Goal: Task Accomplishment & Management: Complete application form

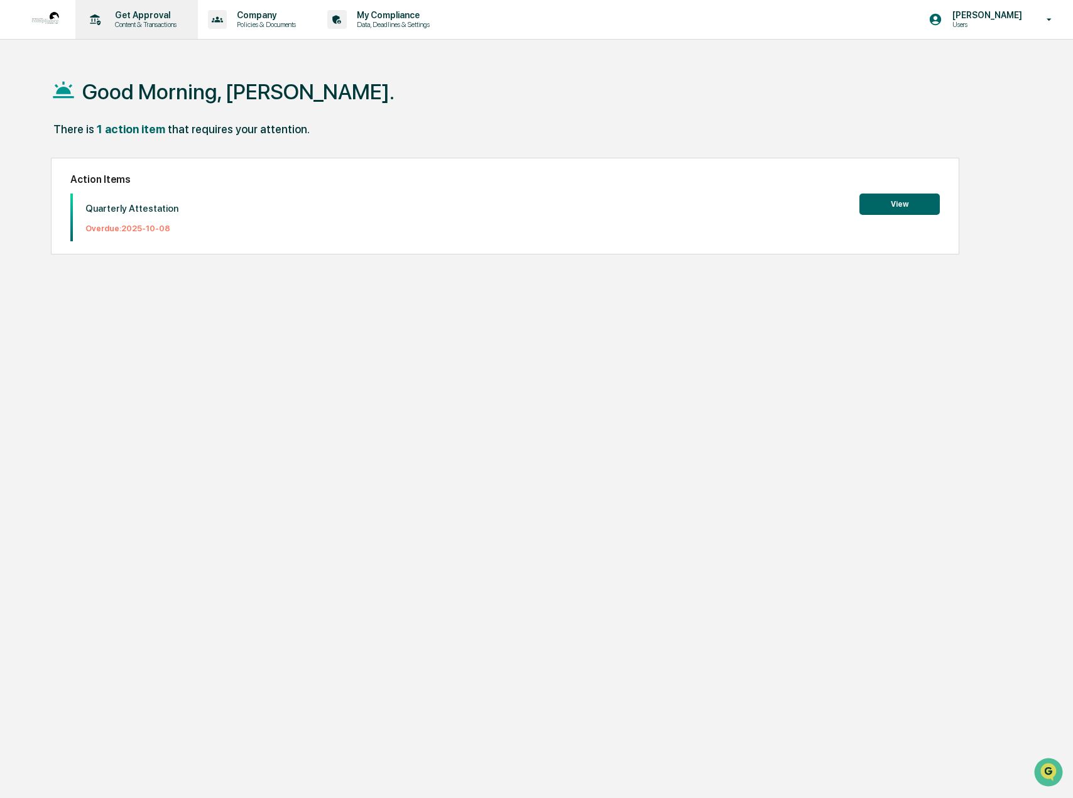
click at [131, 17] on p "Get Approval" at bounding box center [144, 15] width 78 height 10
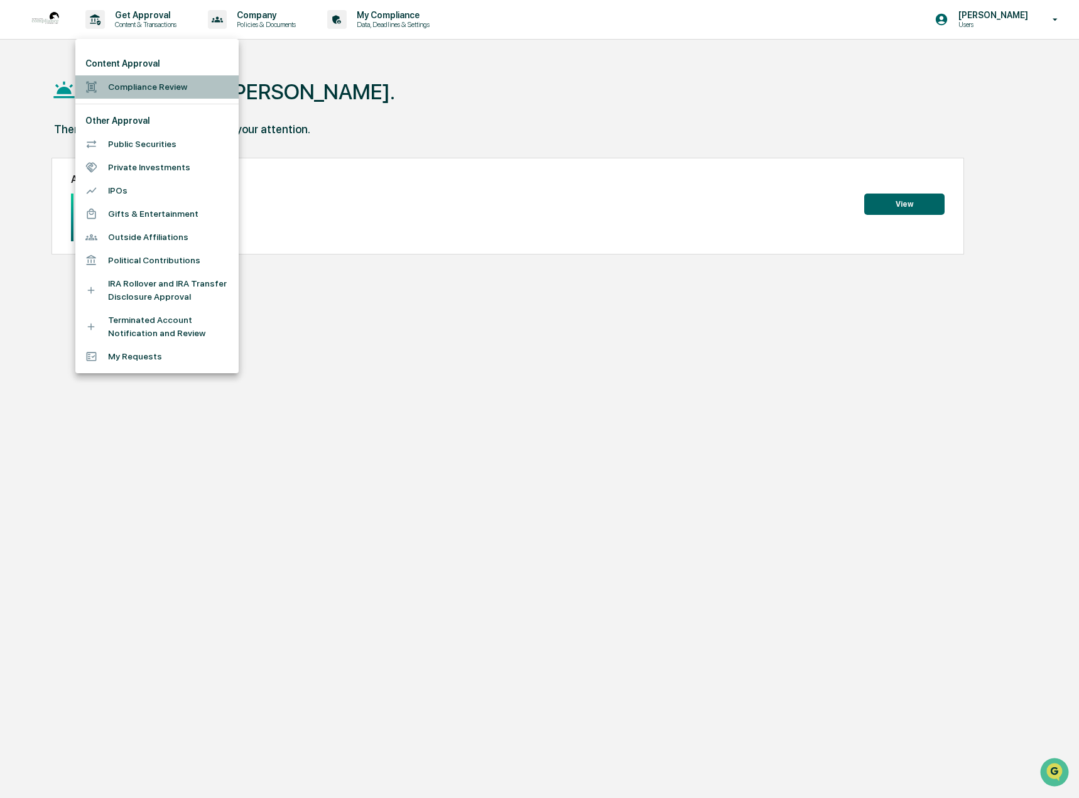
click at [187, 86] on li "Compliance Review" at bounding box center [156, 86] width 163 height 23
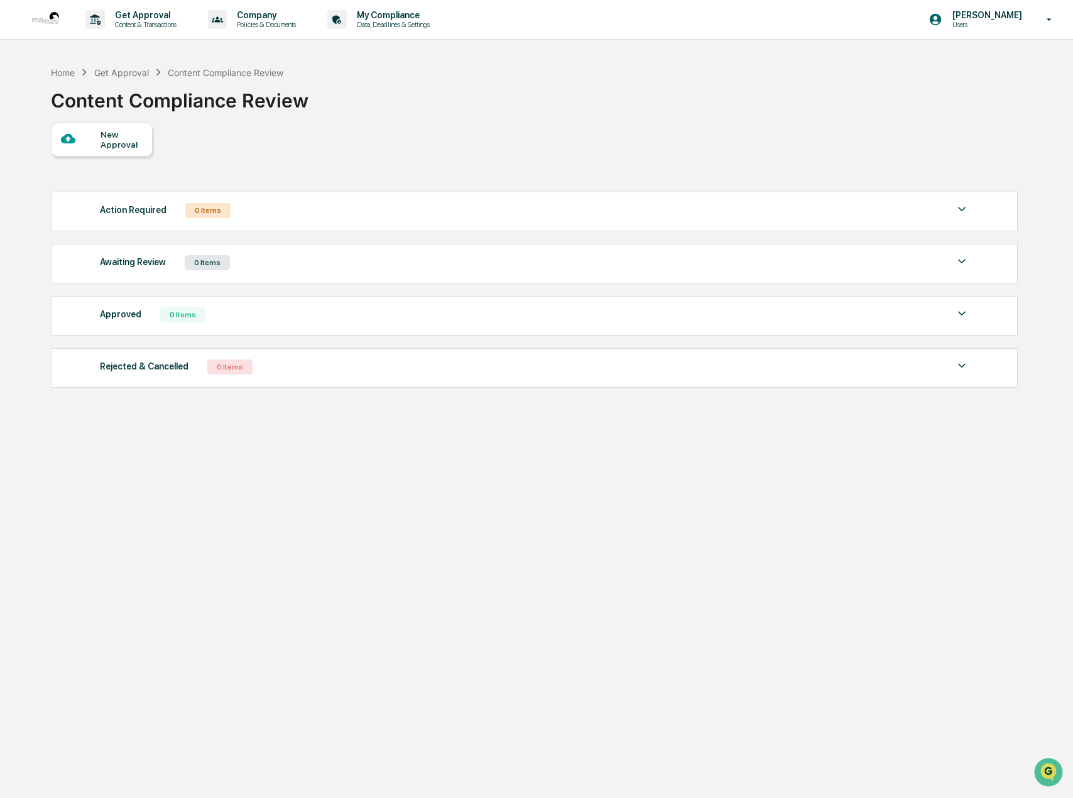
click at [126, 142] on div "New Approval" at bounding box center [122, 139] width 42 height 20
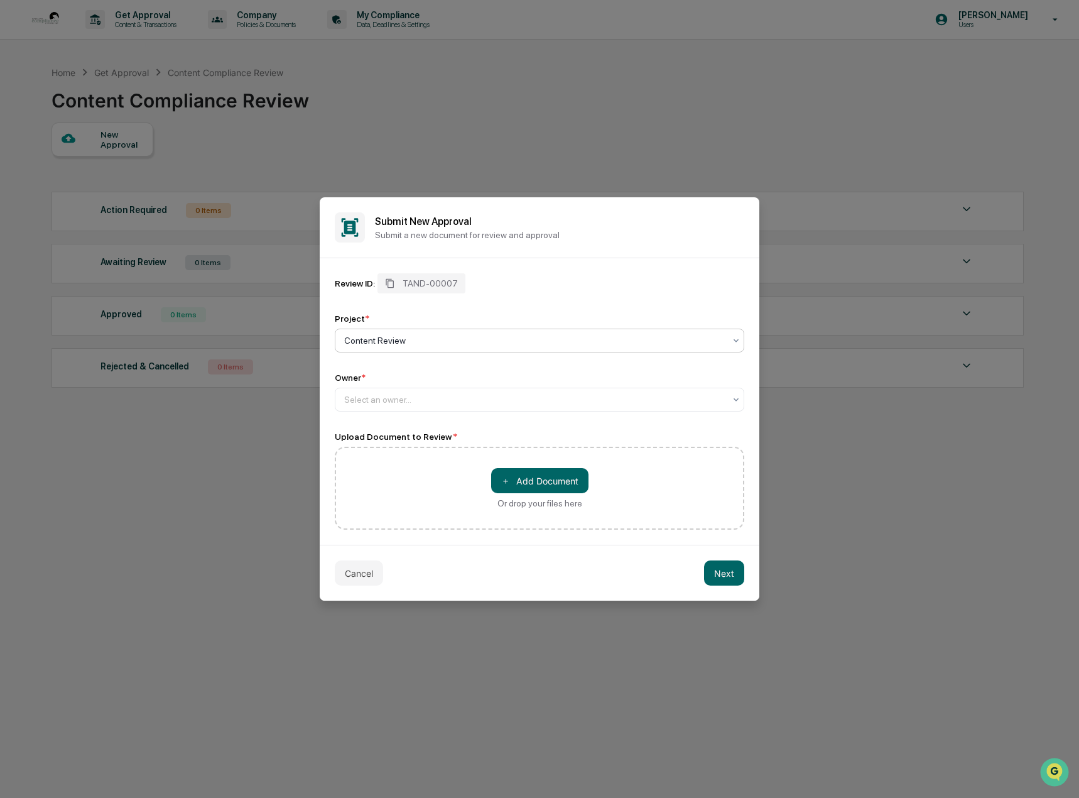
click at [406, 341] on div at bounding box center [534, 340] width 381 height 13
click at [476, 403] on div at bounding box center [534, 399] width 381 height 13
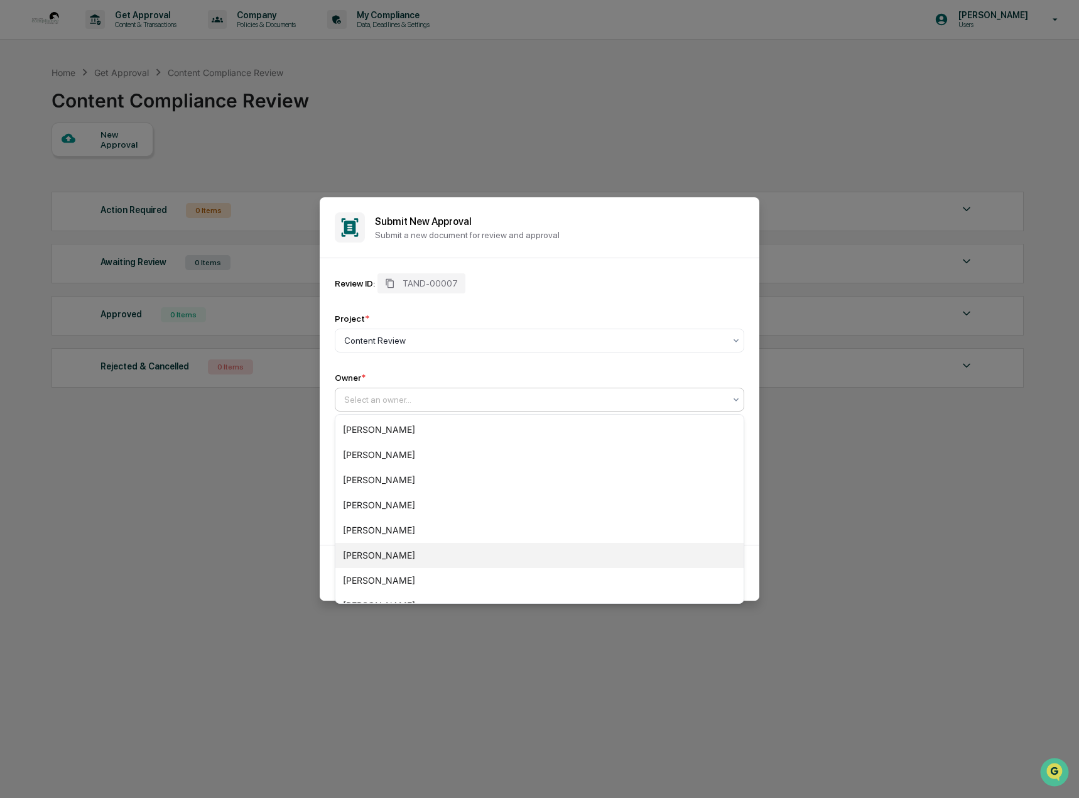
scroll to position [143, 0]
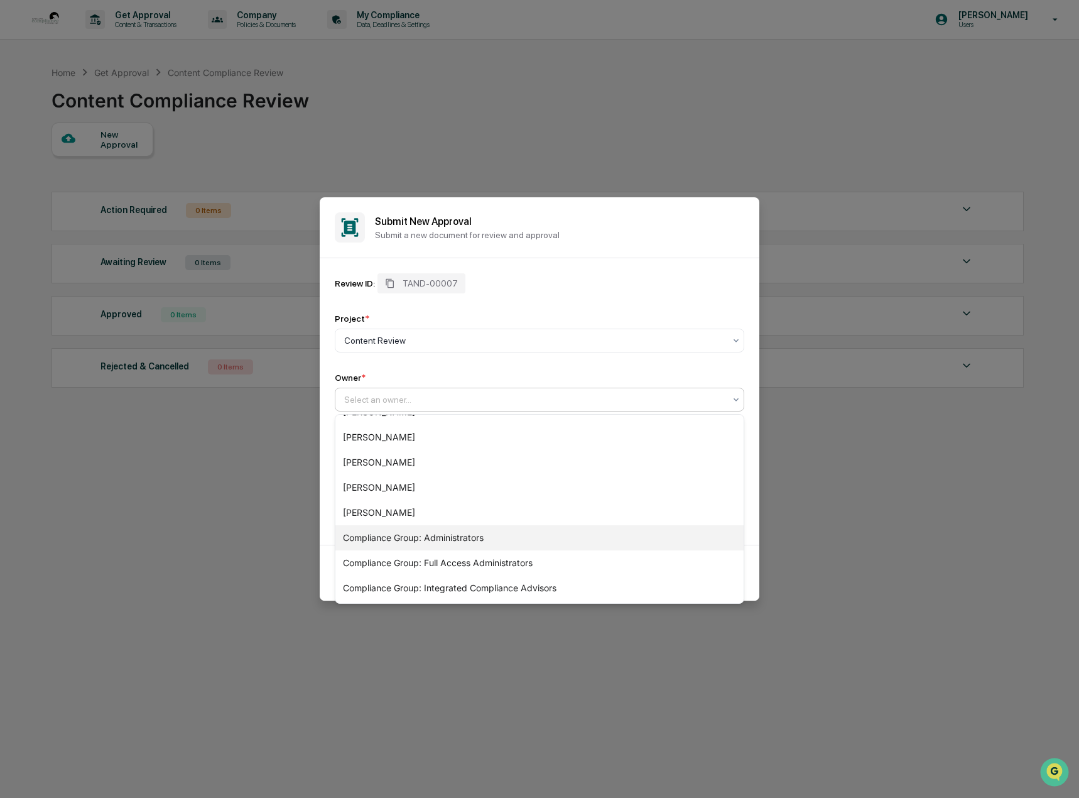
click at [547, 542] on div "Compliance Group: Administrators" at bounding box center [539, 537] width 408 height 25
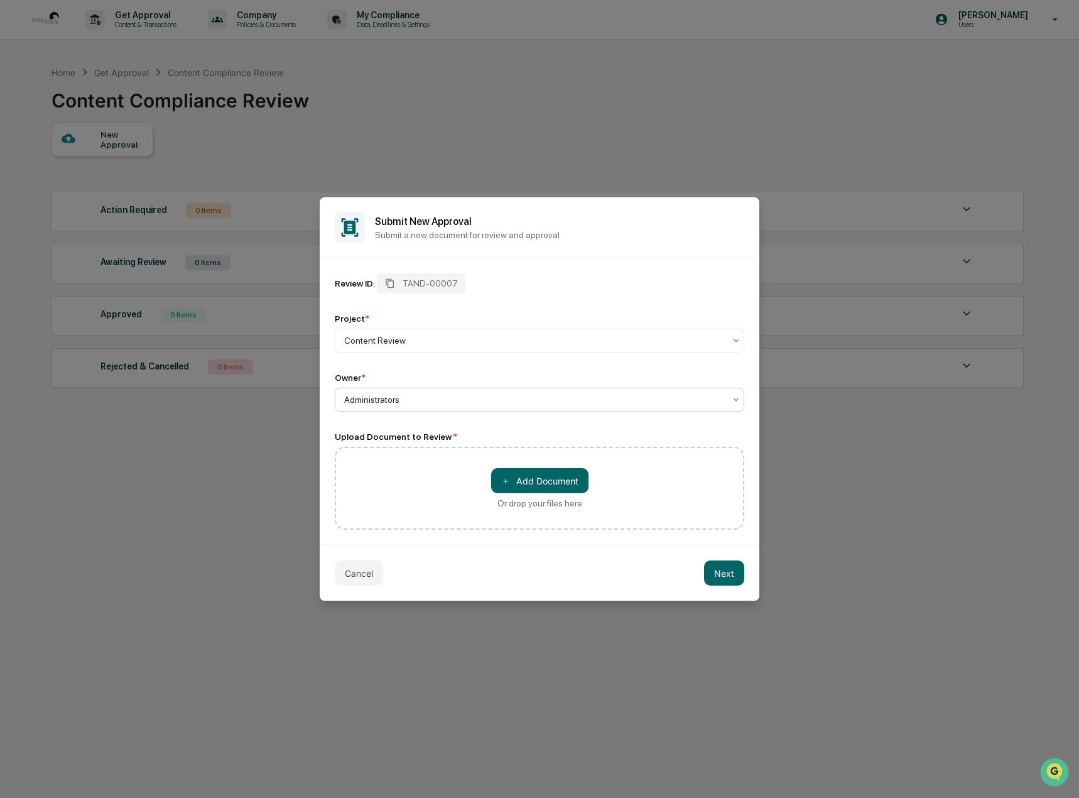
click at [618, 406] on div "Administrators" at bounding box center [534, 400] width 393 height 18
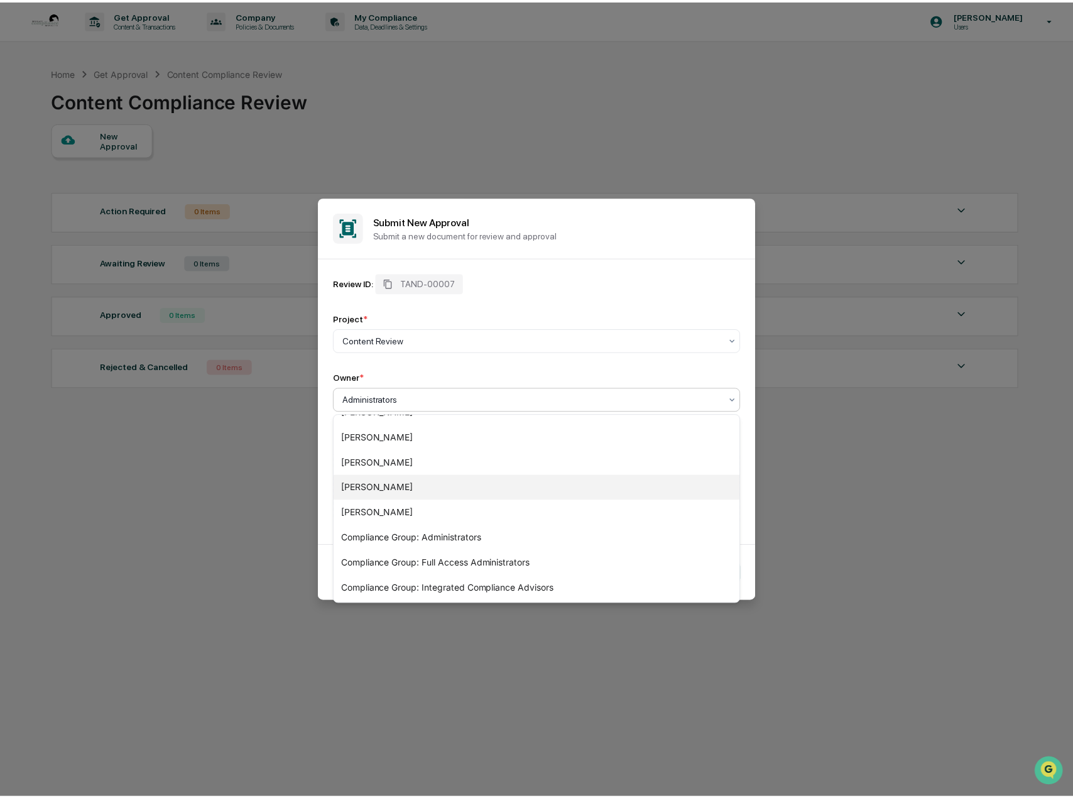
scroll to position [0, 0]
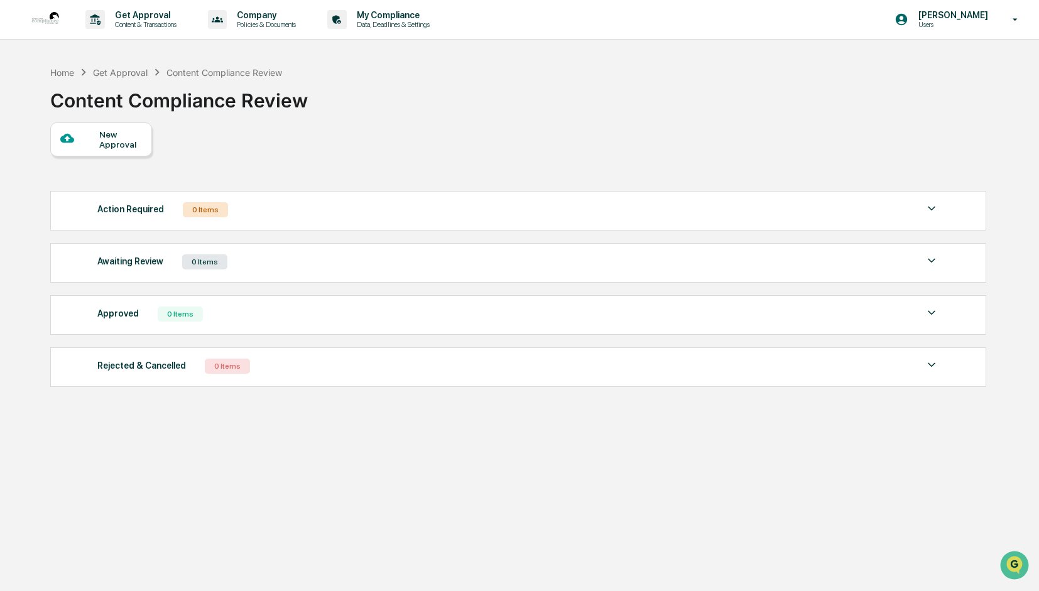
click at [107, 140] on div "New Approval" at bounding box center [120, 139] width 42 height 20
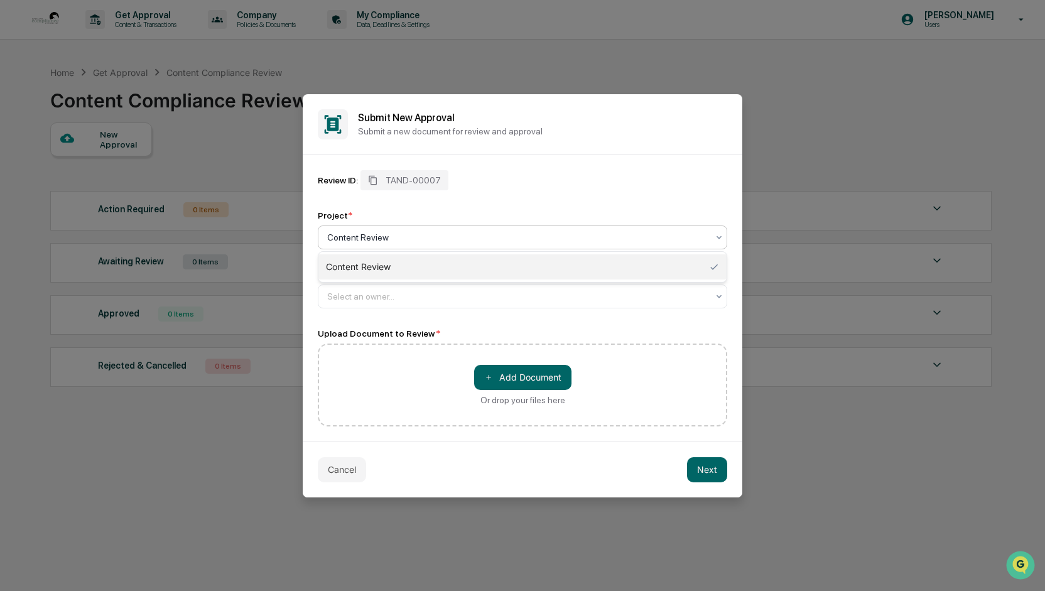
click at [403, 238] on div at bounding box center [517, 237] width 381 height 13
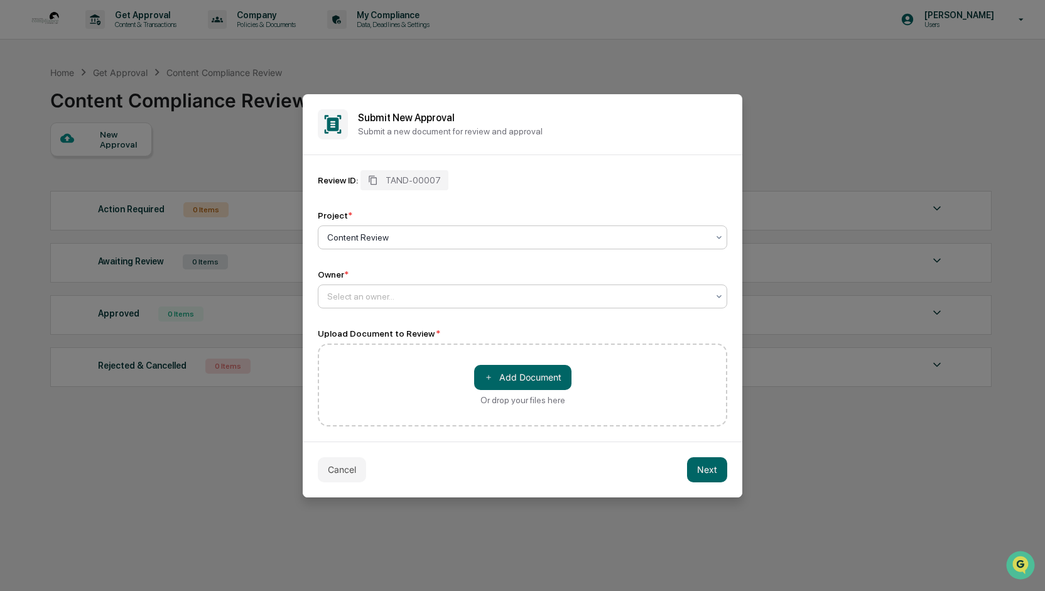
click at [367, 295] on div at bounding box center [517, 296] width 381 height 13
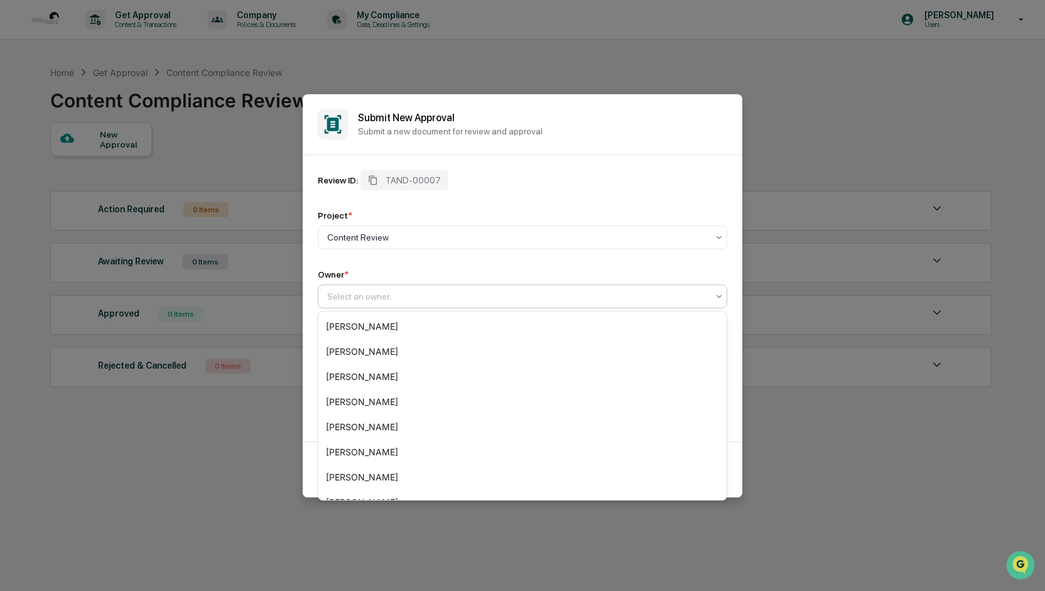
click at [428, 271] on div "Owner *" at bounding box center [523, 275] width 410 height 10
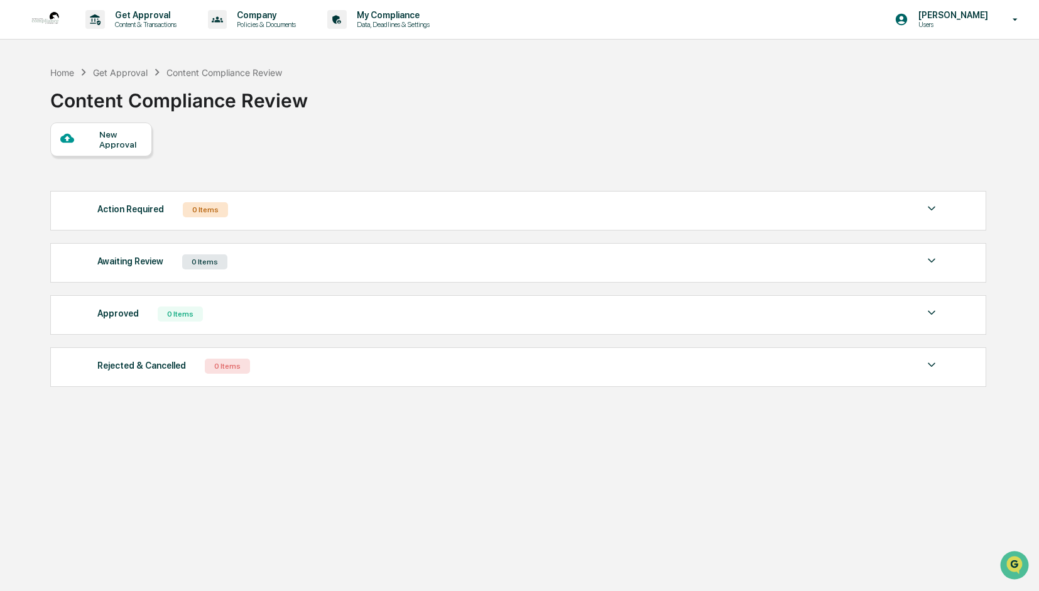
click at [128, 146] on div "New Approval" at bounding box center [120, 139] width 42 height 20
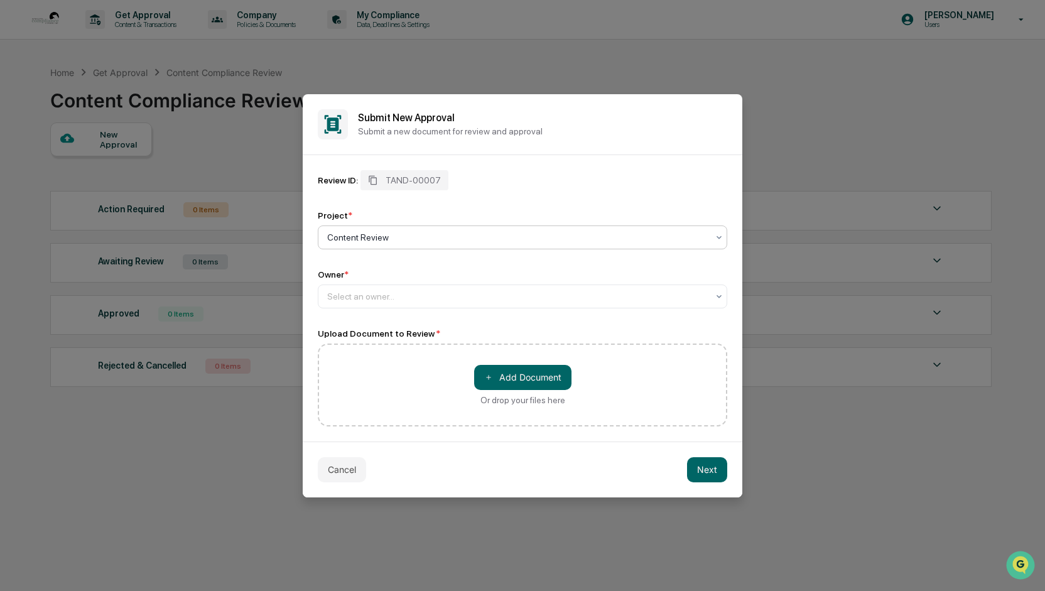
click at [409, 243] on div "Content Review" at bounding box center [517, 238] width 393 height 18
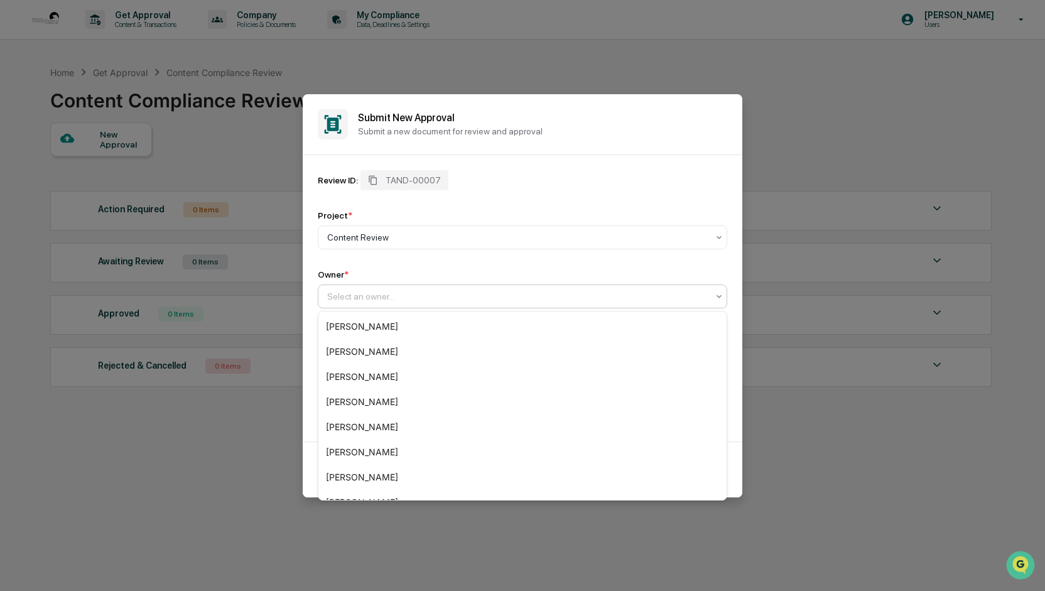
click at [404, 296] on div at bounding box center [517, 296] width 381 height 13
click at [603, 193] on div "Review ID: TAND-00007 Project * Content Review Owner * 13 results available. Us…" at bounding box center [523, 239] width 410 height 138
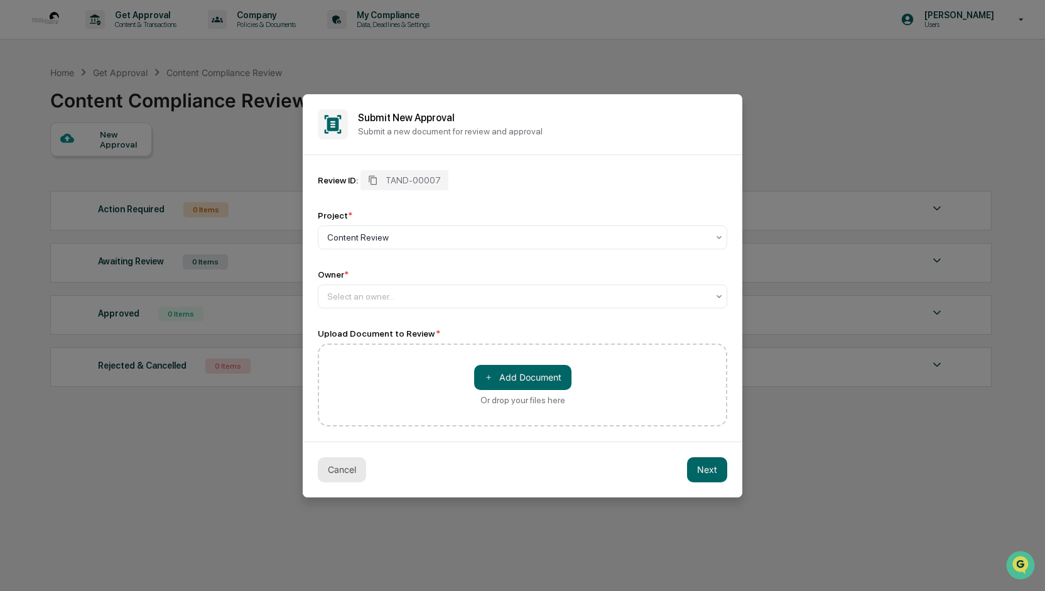
click at [347, 470] on button "Cancel" at bounding box center [342, 469] width 48 height 25
